Goal: Task Accomplishment & Management: Manage account settings

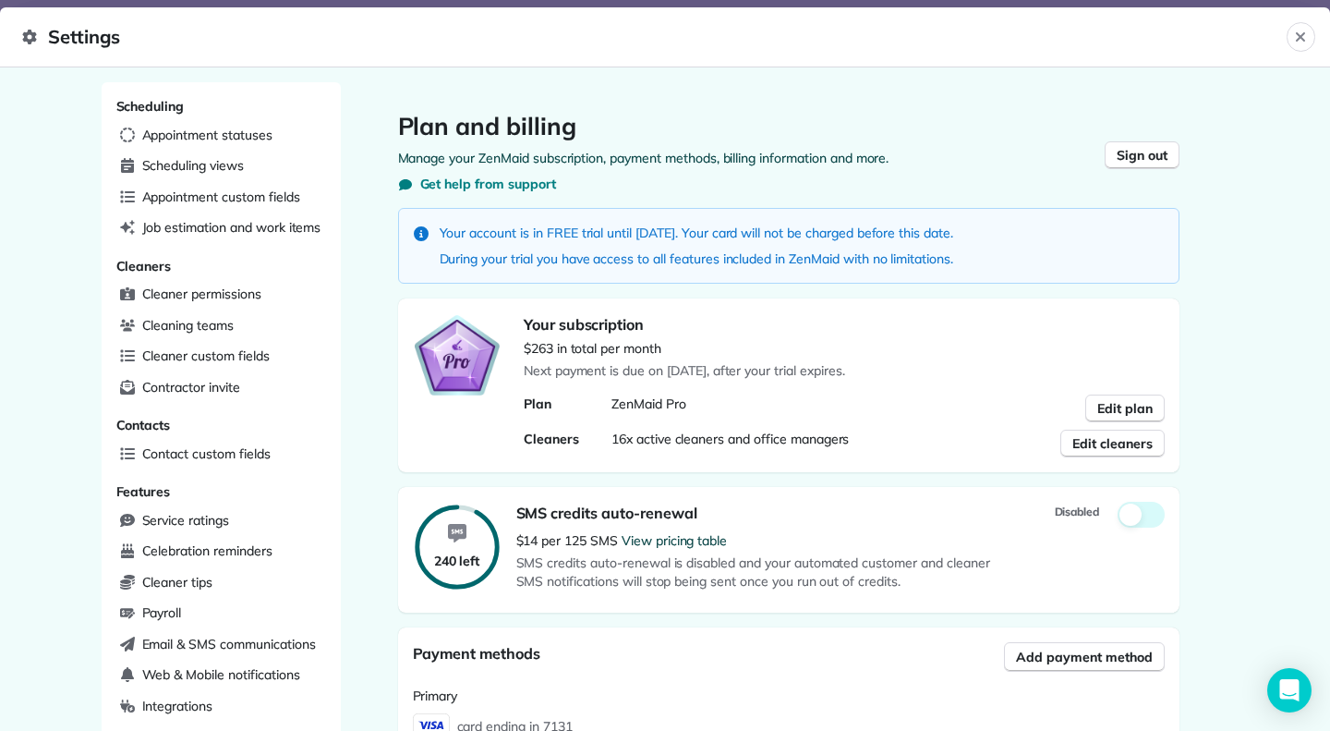
scroll to position [235, 528]
click at [34, 40] on icon at bounding box center [29, 37] width 14 height 15
click at [1299, 34] on icon "Close" at bounding box center [1300, 36] width 9 height 9
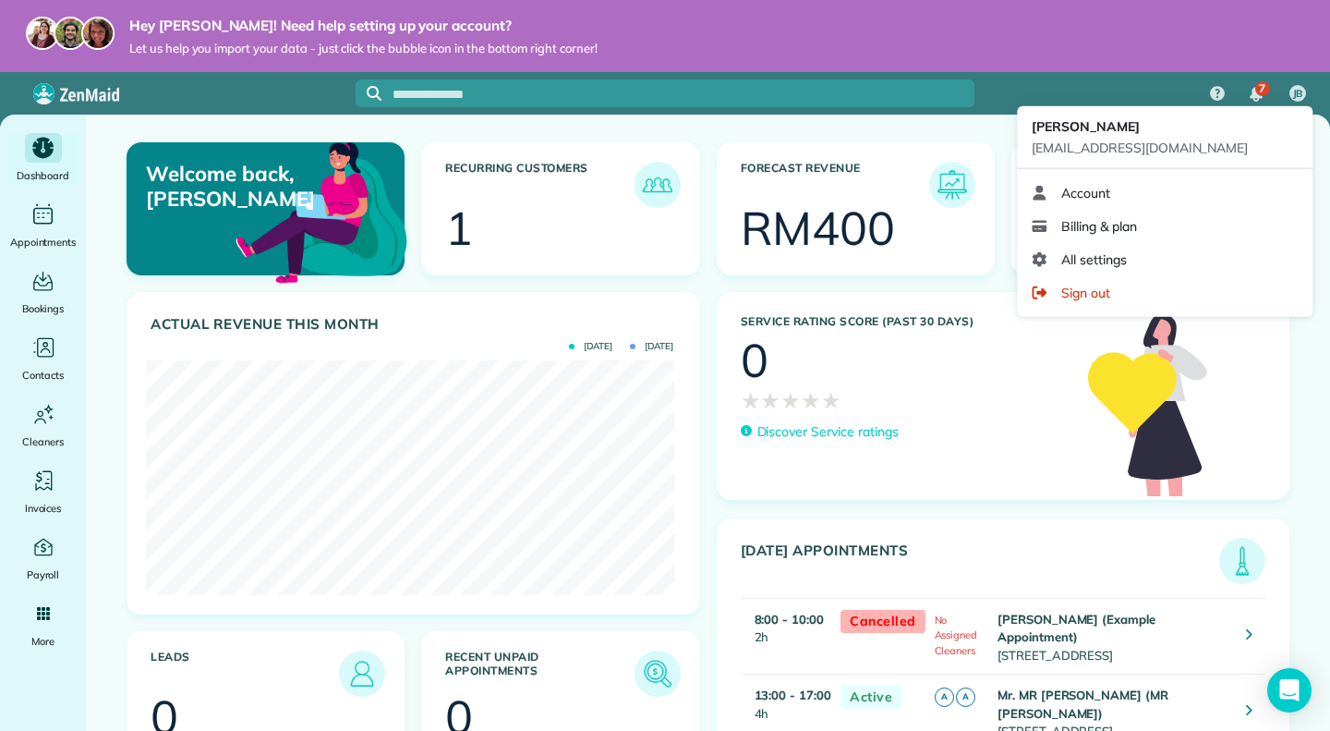
click at [1294, 91] on span "JB" at bounding box center [1298, 94] width 10 height 15
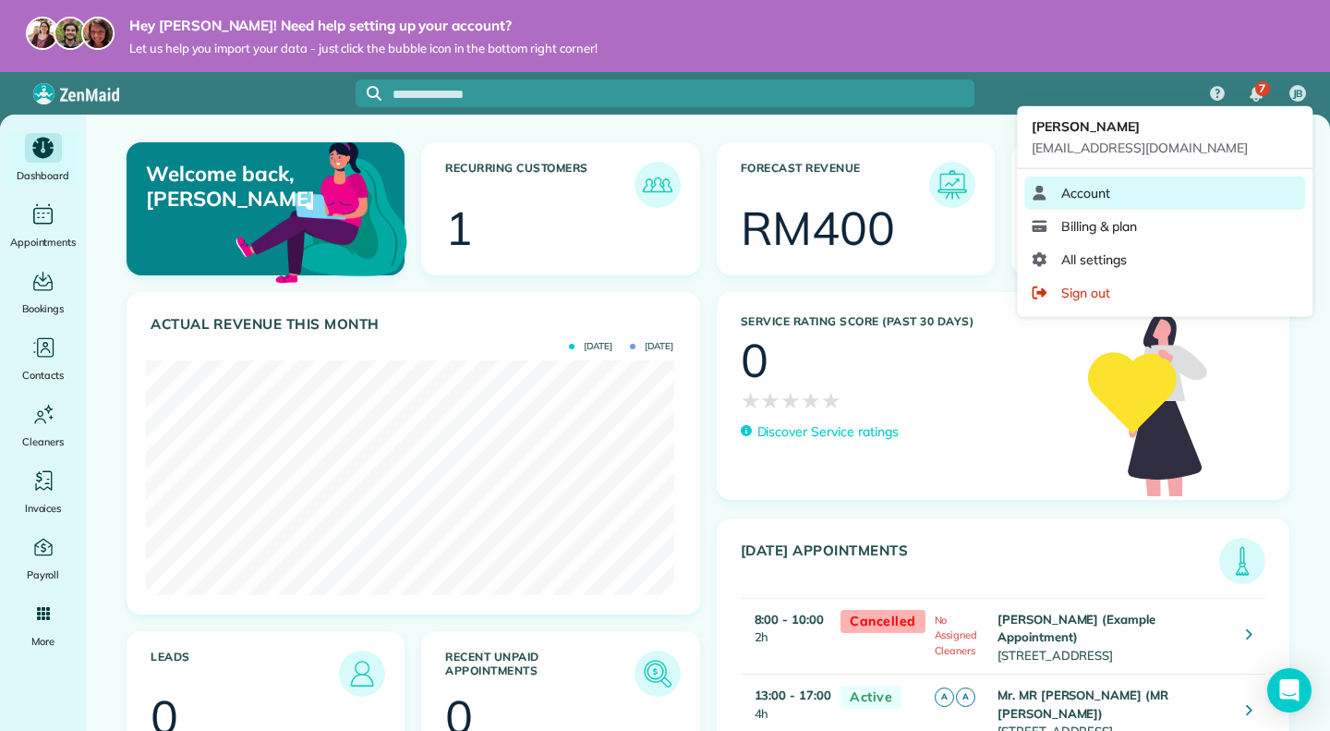
click at [1091, 202] on link "Account" at bounding box center [1165, 192] width 281 height 33
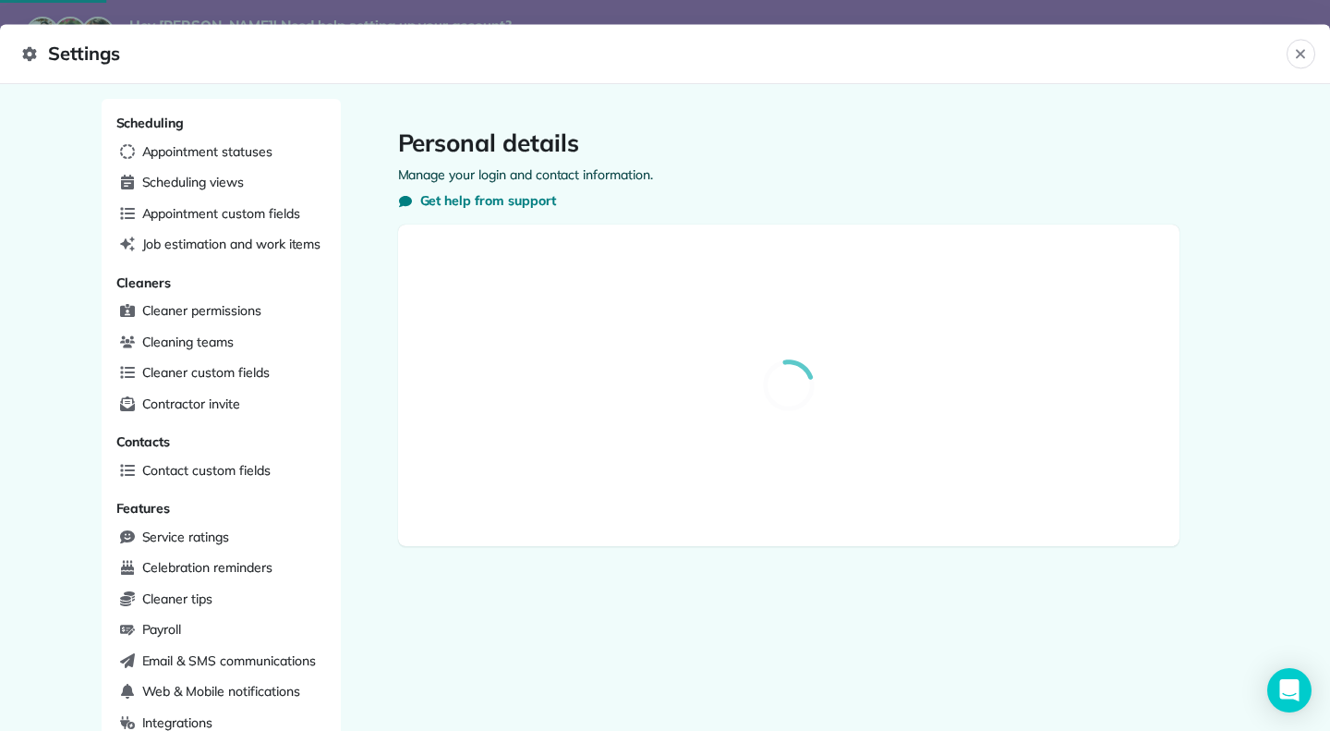
select select "**"
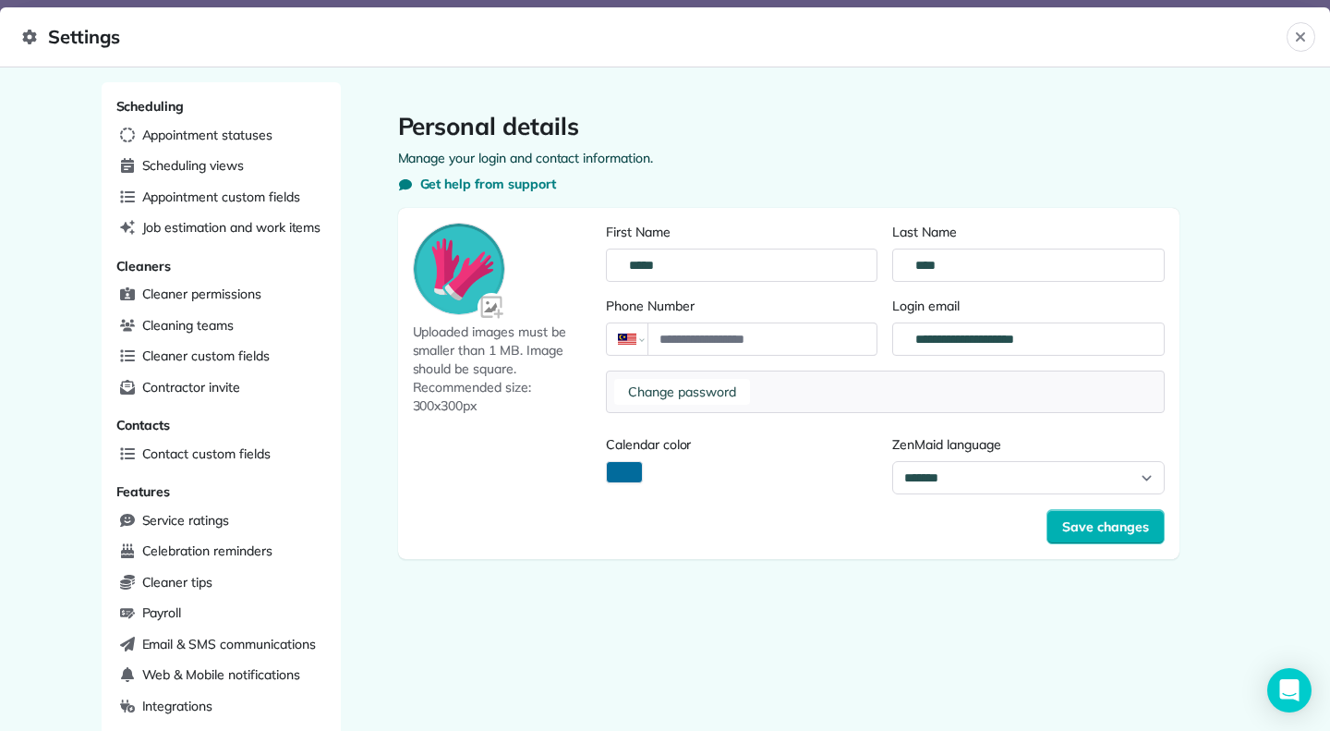
click at [801, 393] on div "Change password" at bounding box center [885, 391] width 559 height 43
click at [35, 42] on icon at bounding box center [29, 37] width 15 height 15
click at [1303, 38] on icon "Close" at bounding box center [1300, 36] width 9 height 9
